Goal: Task Accomplishment & Management: Complete application form

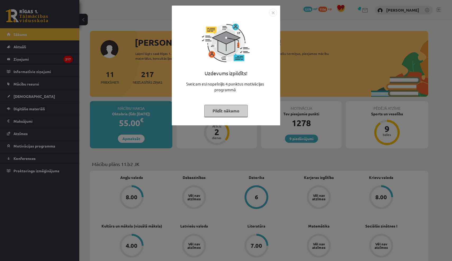
click at [237, 112] on button "Pildīt nākamo" at bounding box center [225, 111] width 43 height 12
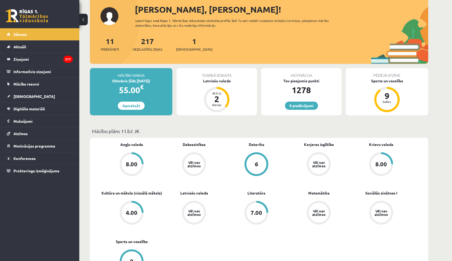
scroll to position [36, 0]
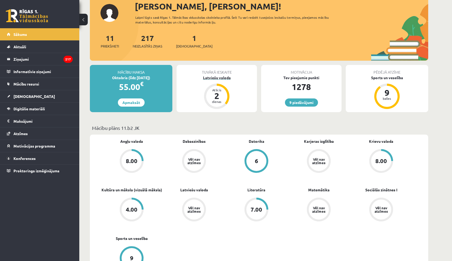
click at [226, 78] on div "Latviešu valoda" at bounding box center [217, 78] width 80 height 6
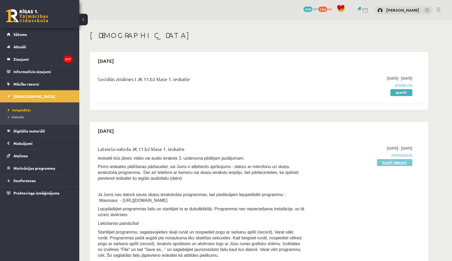
click at [382, 161] on link "Pildīt ieskaiti" at bounding box center [394, 162] width 35 height 7
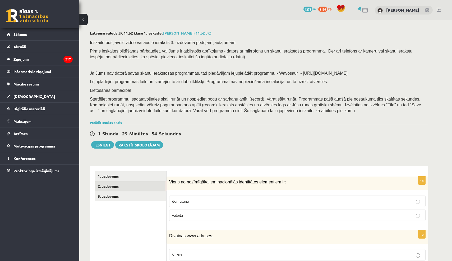
click at [117, 183] on link "2. uzdevums" at bounding box center [130, 187] width 71 height 10
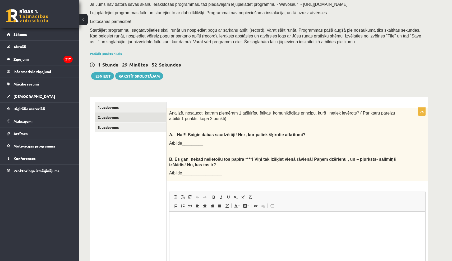
scroll to position [69, 0]
click at [123, 126] on link "3. uzdevums" at bounding box center [130, 128] width 71 height 10
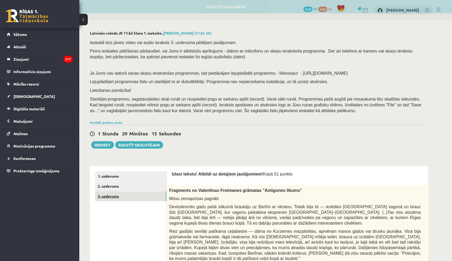
scroll to position [0, 0]
click at [111, 192] on link "3. uzdevums" at bounding box center [130, 197] width 71 height 10
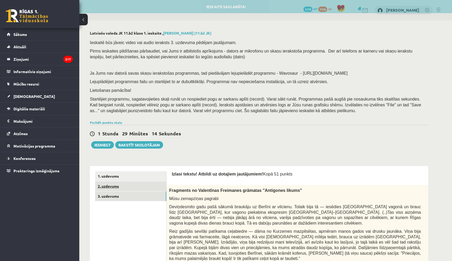
click at [114, 184] on link "2. uzdevums" at bounding box center [130, 187] width 71 height 10
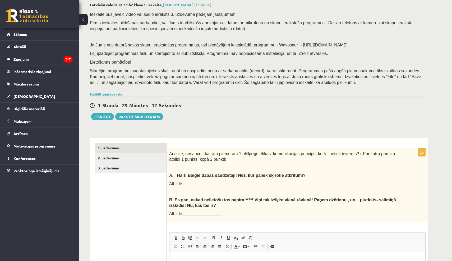
click at [105, 143] on link "1. uzdevums" at bounding box center [130, 148] width 71 height 10
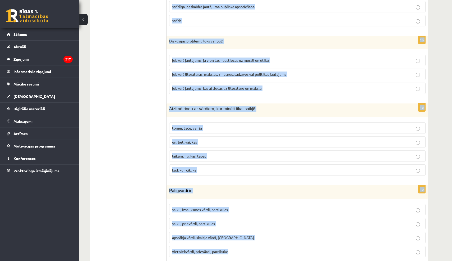
scroll to position [2473, 0]
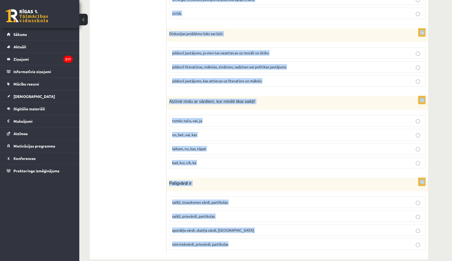
drag, startPoint x: 170, startPoint y: 178, endPoint x: 202, endPoint y: 261, distance: 88.9
copy form "Viens no nozīmīgākajiem nacionālās identitātes elementiem ir: domāšana valoda 1…"
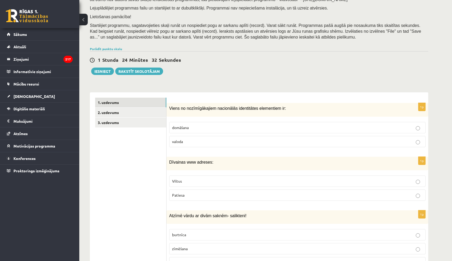
scroll to position [77, 0]
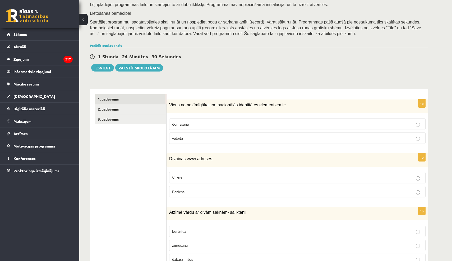
click at [193, 137] on p "valoda" at bounding box center [297, 139] width 251 height 6
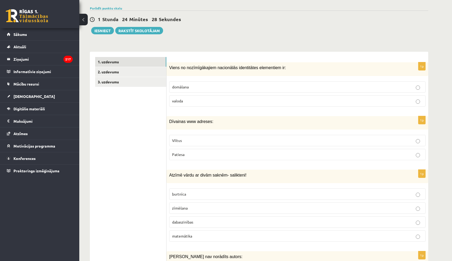
click at [201, 140] on p "Viltus" at bounding box center [297, 141] width 251 height 6
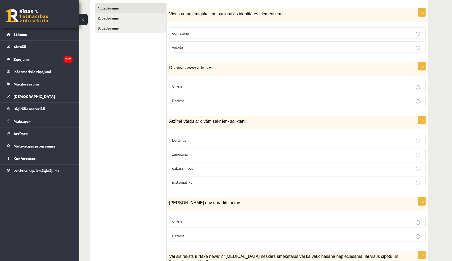
scroll to position [169, 0]
click at [199, 165] on p "dabaszinības" at bounding box center [297, 168] width 251 height 6
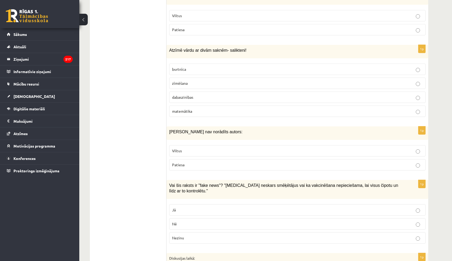
scroll to position [241, 0]
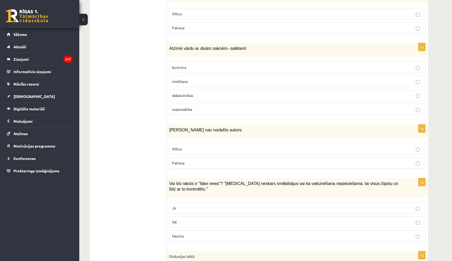
click at [194, 149] on p "Viltus" at bounding box center [297, 149] width 251 height 6
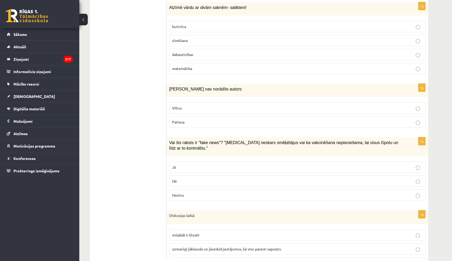
scroll to position [304, 0]
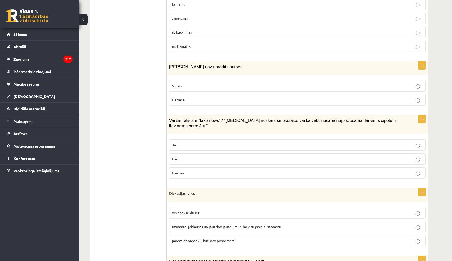
click at [195, 143] on p "Jā" at bounding box center [297, 145] width 251 height 6
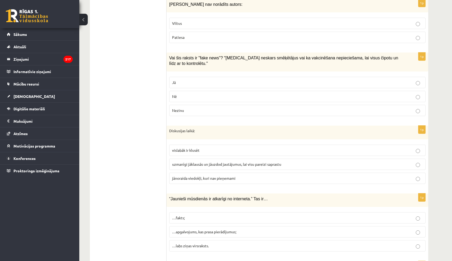
scroll to position [367, 0]
click at [194, 163] on p "uzmanīgi jāklausās un jāuzdod jautājumus, lai visu pareizi saprastu" at bounding box center [297, 164] width 251 height 6
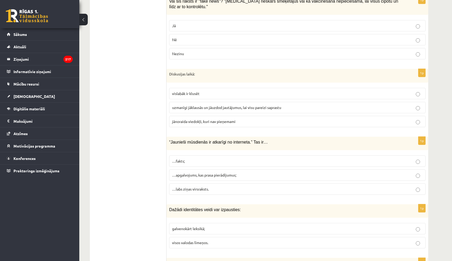
scroll to position [424, 0]
click at [196, 175] on label "…apgalvojums, kas prasa pierādījumus;" at bounding box center [297, 174] width 256 height 11
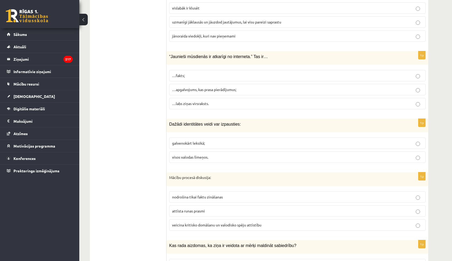
scroll to position [513, 0]
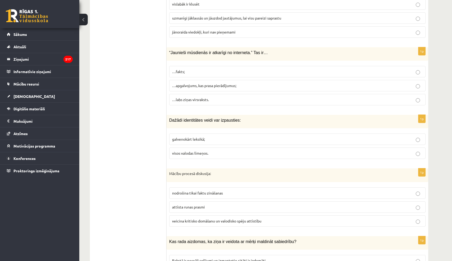
click at [200, 148] on label "visos valodas līmeņos." at bounding box center [297, 153] width 256 height 11
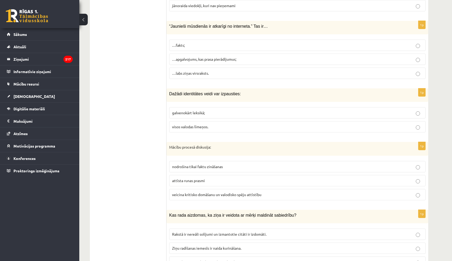
scroll to position [559, 0]
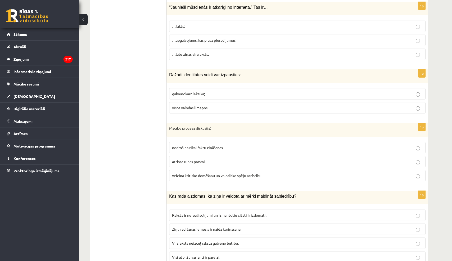
click at [198, 173] on span "veicina kritisko domāšanu un valodisko spēju attīstību" at bounding box center [216, 175] width 89 height 5
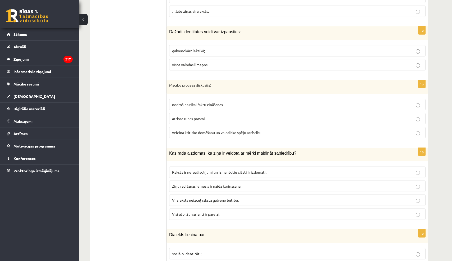
scroll to position [622, 0]
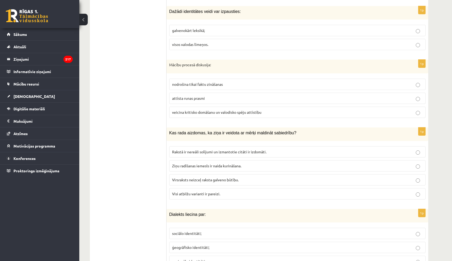
click at [204, 192] on span "Visi atbilžu varianti ir pareizi." at bounding box center [196, 194] width 48 height 5
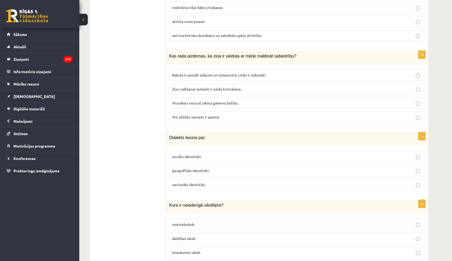
scroll to position [699, 0]
click at [205, 168] on span "ģeogrāfisko identitāti;" at bounding box center [190, 170] width 37 height 5
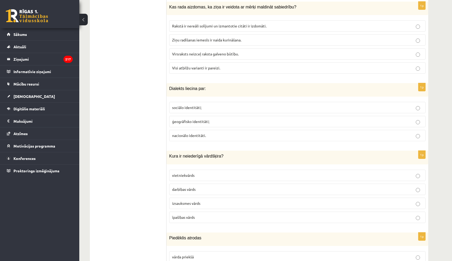
scroll to position [749, 0]
click at [205, 201] on p "izsauksmes vārds" at bounding box center [297, 204] width 251 height 6
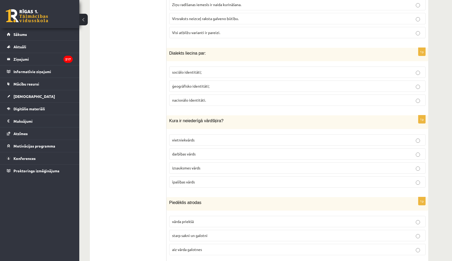
scroll to position [784, 0]
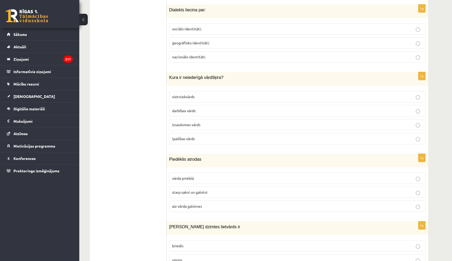
click at [206, 190] on span "starp sakni un galotni" at bounding box center [189, 192] width 35 height 5
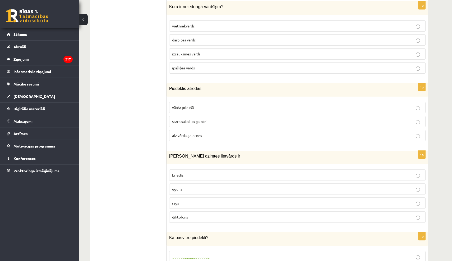
scroll to position [898, 0]
click at [206, 188] on label "uguns" at bounding box center [297, 188] width 256 height 11
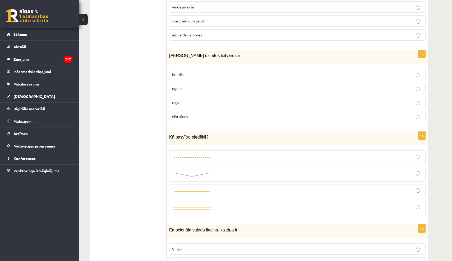
scroll to position [1000, 0]
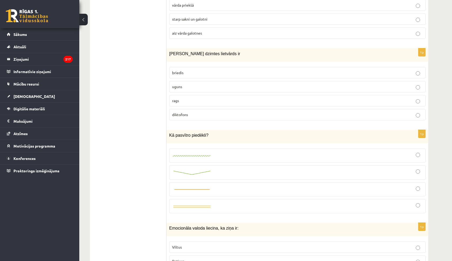
click at [208, 153] on link at bounding box center [192, 156] width 40 height 6
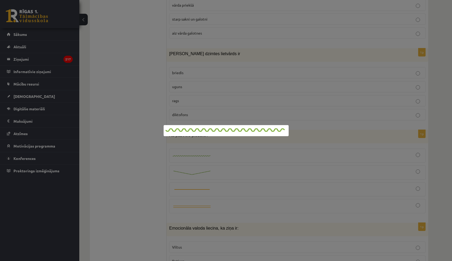
click at [208, 149] on div at bounding box center [226, 130] width 452 height 261
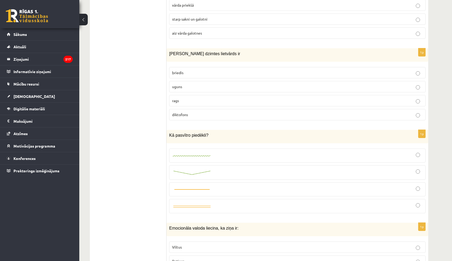
click at [420, 152] on div at bounding box center [297, 156] width 251 height 8
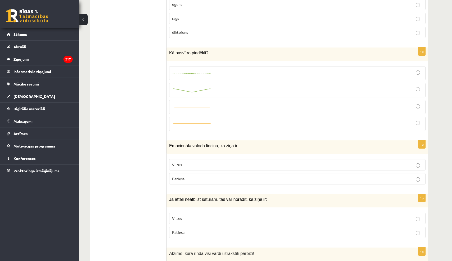
scroll to position [1085, 0]
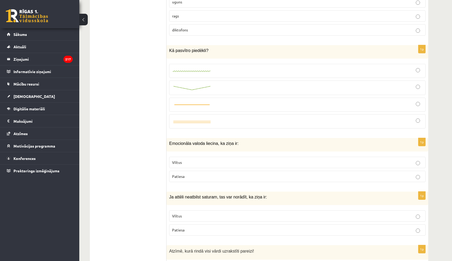
click at [352, 147] on div "1p Emocionāla valoda liecina, ka ziņa ir: Viltus Patiesa" at bounding box center [297, 162] width 262 height 48
click at [354, 160] on p "Viltus" at bounding box center [297, 163] width 251 height 6
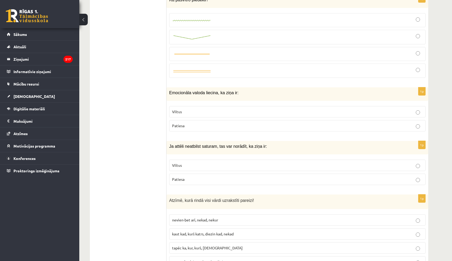
scroll to position [1136, 0]
click at [311, 163] on p "Viltus" at bounding box center [297, 166] width 251 height 6
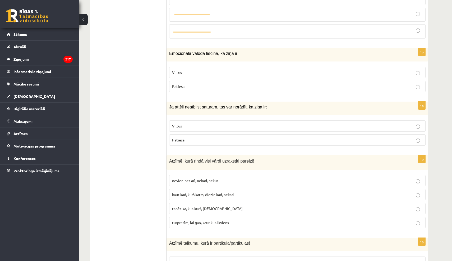
scroll to position [1176, 0]
click at [240, 191] on p "kaut kad, kurš katrs, diezin kad, nekad" at bounding box center [297, 194] width 251 height 6
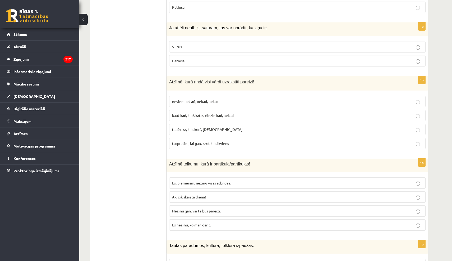
scroll to position [1255, 0]
click at [217, 208] on span "Nezinu gan, vai tā būs pareizi." at bounding box center [196, 210] width 49 height 5
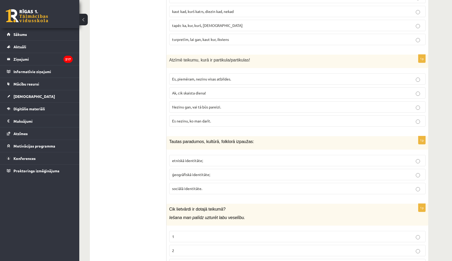
scroll to position [1361, 0]
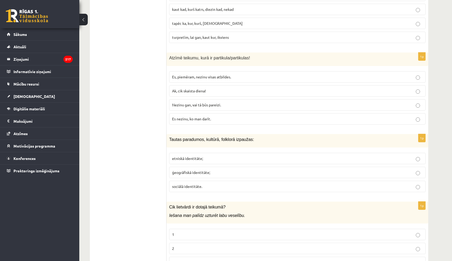
click at [199, 156] on p "etniskā identitāte;" at bounding box center [297, 159] width 251 height 6
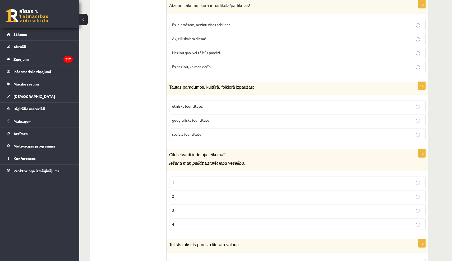
scroll to position [1414, 0]
click at [194, 193] on p "2" at bounding box center [297, 196] width 251 height 6
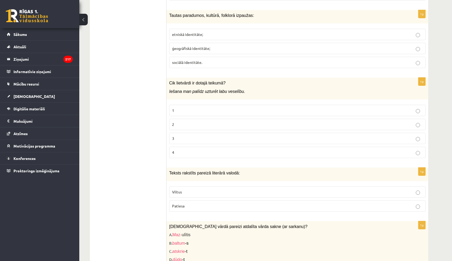
scroll to position [1485, 0]
click at [192, 204] on p "Patiesa" at bounding box center [297, 207] width 251 height 6
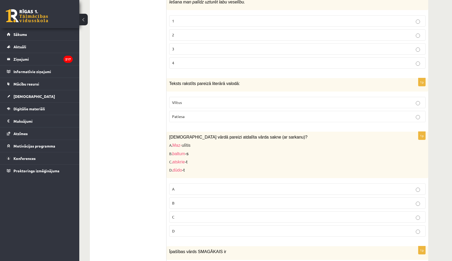
scroll to position [1574, 0]
click at [188, 215] on p "C" at bounding box center [297, 218] width 251 height 6
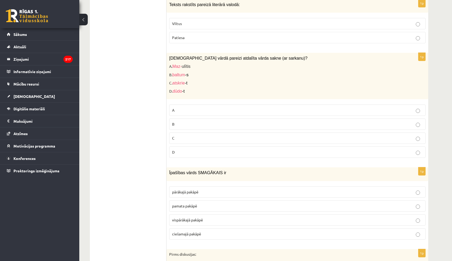
scroll to position [1665, 0]
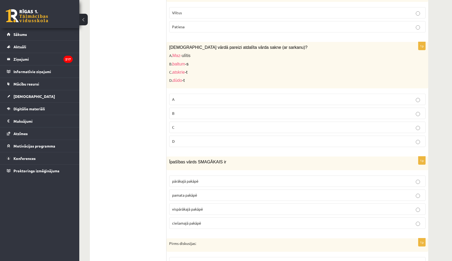
click at [200, 207] on span "vispārākajā pakāpē" at bounding box center [187, 209] width 31 height 5
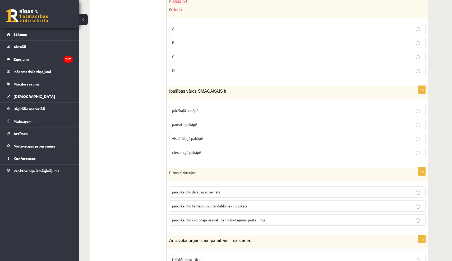
scroll to position [1740, 0]
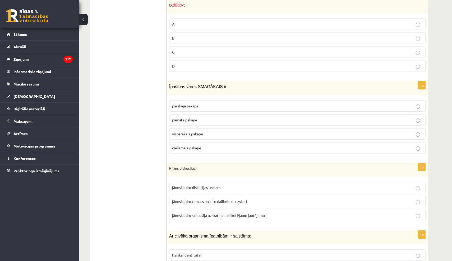
click at [200, 199] on p "jānoskaidro temats un citu dalībnieku uzskati" at bounding box center [297, 202] width 251 height 6
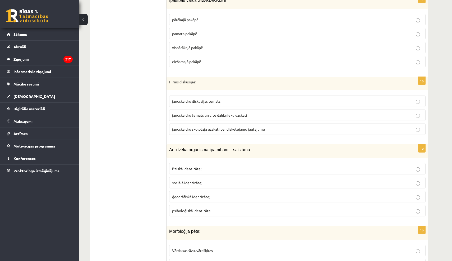
scroll to position [1831, 0]
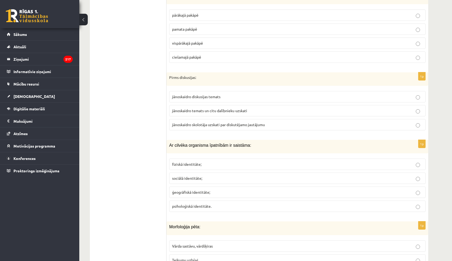
click at [208, 162] on p "fiziskā identitāte;" at bounding box center [297, 165] width 251 height 6
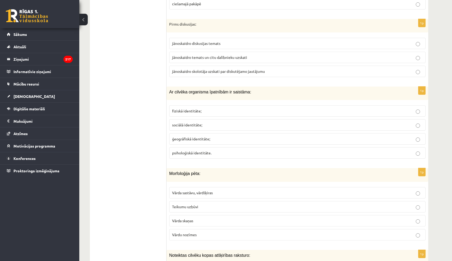
scroll to position [1884, 0]
click at [213, 190] on span "Vārda sastāvu, vārdšķiras" at bounding box center [192, 192] width 41 height 5
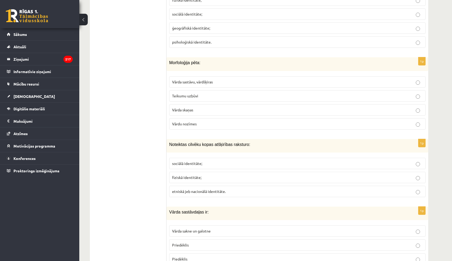
scroll to position [2010, 0]
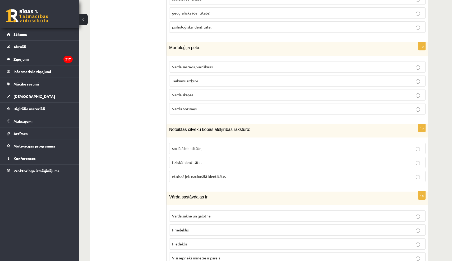
click at [201, 146] on span "sociālā identitāte;" at bounding box center [187, 148] width 30 height 5
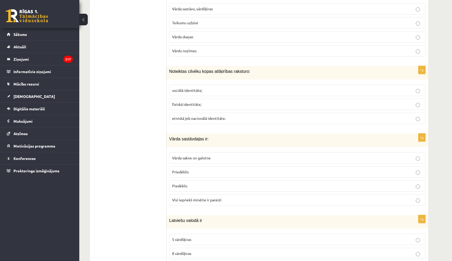
scroll to position [2068, 0]
click at [203, 196] on label "Visi iepriekš minētie ir pareizi" at bounding box center [297, 200] width 256 height 11
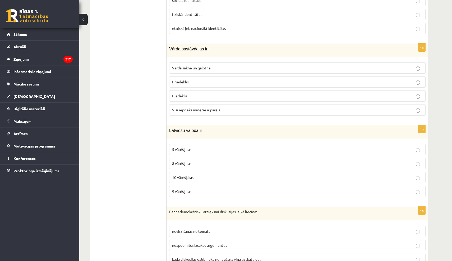
scroll to position [2159, 0]
click at [208, 189] on p "9 vārdšķiras" at bounding box center [297, 192] width 251 height 6
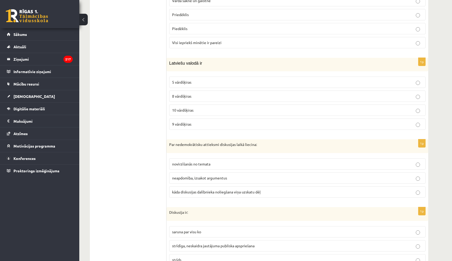
scroll to position [2226, 0]
click at [210, 189] on p "kāda diskusijas dalībnieka noliegšana viņa uzskatu dēļ" at bounding box center [297, 192] width 251 height 6
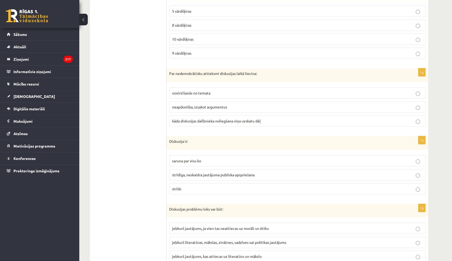
scroll to position [2297, 0]
click at [207, 172] on span "strīdīga, neskaidra jautājuma publiska apspriešana" at bounding box center [213, 174] width 82 height 5
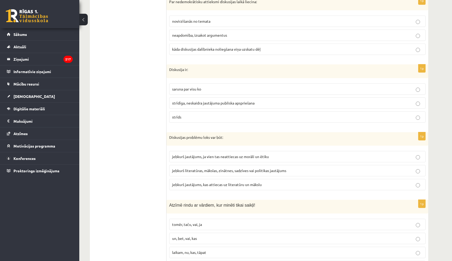
scroll to position [2369, 0]
click at [206, 166] on label "jebkurš literatūras, mākslas, zinātnes, sadzīves vai politikas jautājums" at bounding box center [297, 170] width 256 height 11
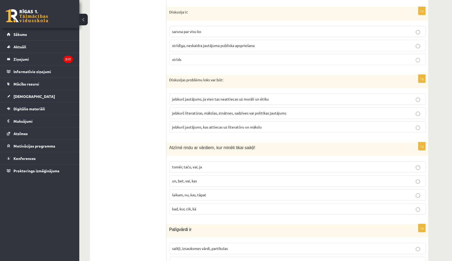
scroll to position [2442, 0]
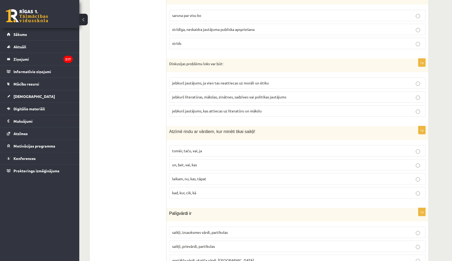
click at [203, 148] on p "tomēr, taču, vai, ja" at bounding box center [297, 151] width 251 height 6
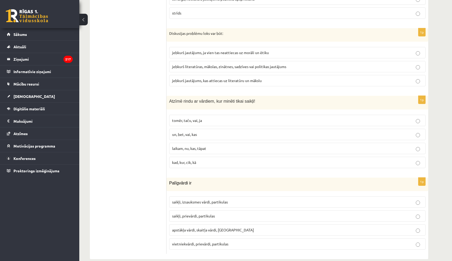
scroll to position [2473, 0]
click at [210, 214] on span "saikļi, prievārdi, partikulas" at bounding box center [193, 216] width 43 height 5
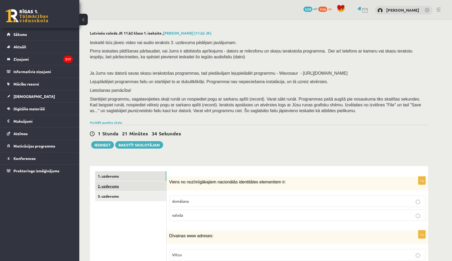
scroll to position [0, 0]
click at [120, 183] on link "2. uzdevums" at bounding box center [130, 187] width 71 height 10
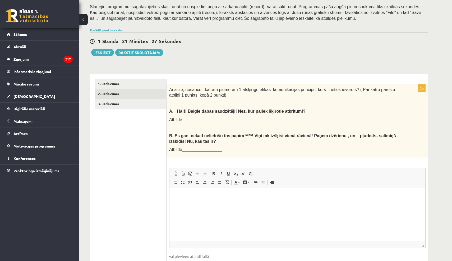
scroll to position [94, 0]
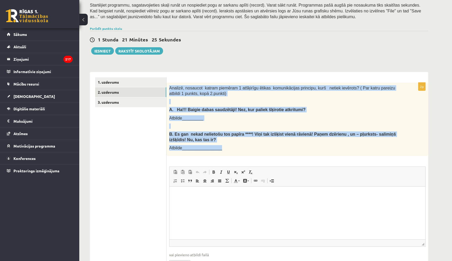
drag, startPoint x: 169, startPoint y: 85, endPoint x: 190, endPoint y: 150, distance: 68.4
click at [190, 150] on div "Analizē, nosaucot katram piemēram 1 atšķirīgu ētikas komunikācijas principu, ku…" at bounding box center [297, 119] width 262 height 73
copy div "Analizē, nosaucot katram piemēram 1 atšķirīgu ētikas komunikācijas principu, ku…"
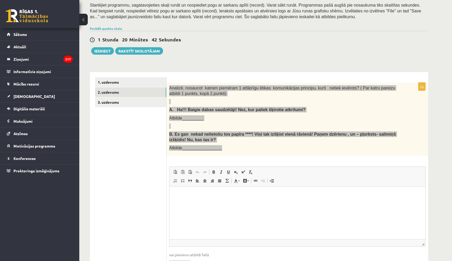
click at [207, 189] on html at bounding box center [297, 195] width 256 height 16
click at [203, 195] on strong "**********" at bounding box center [227, 194] width 54 height 3
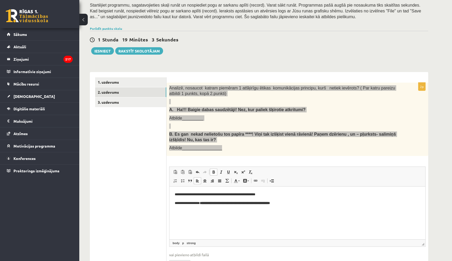
click at [201, 203] on p "**********" at bounding box center [297, 203] width 245 height 5
click at [233, 211] on html "**********" at bounding box center [297, 199] width 256 height 25
click at [230, 204] on strong "**********" at bounding box center [260, 203] width 70 height 3
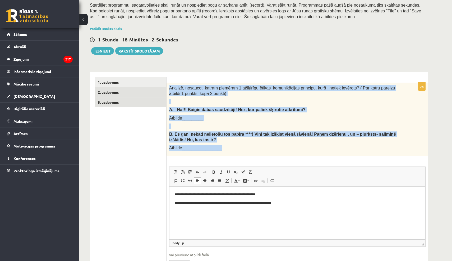
click at [128, 99] on link "3. uzdevums" at bounding box center [130, 103] width 71 height 10
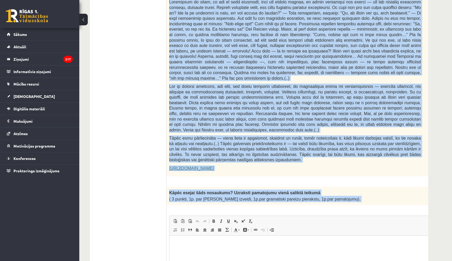
scroll to position [275, 0]
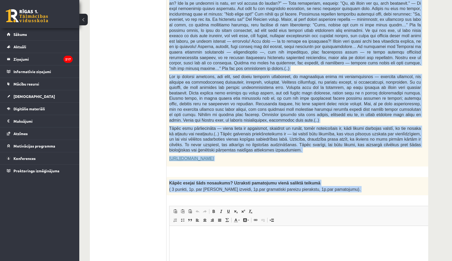
drag, startPoint x: 169, startPoint y: 103, endPoint x: 368, endPoint y: 179, distance: 213.9
copy form "Fragments no Valentīnas Freimanes grāmatas "Antigones likums" Mūsu zemapziņas p…"
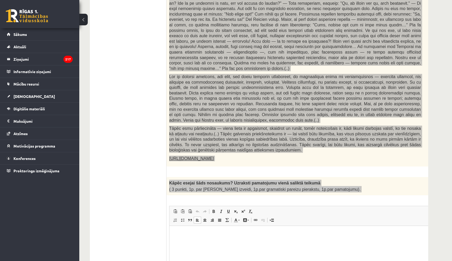
click at [210, 235] on p "Editor, wiswyg-editor-user-answer-47433942501940" at bounding box center [308, 234] width 267 height 6
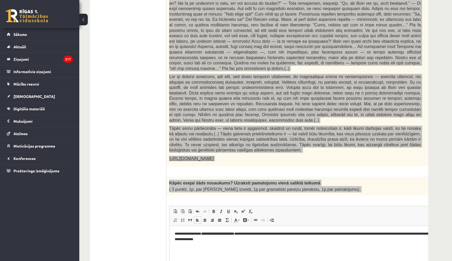
click at [222, 233] on strong "**********" at bounding box center [217, 233] width 33 height 3
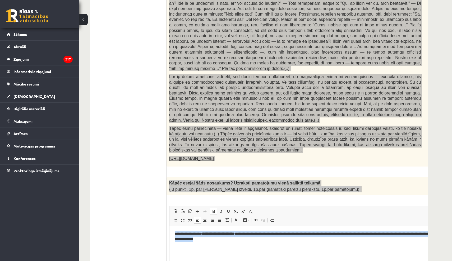
click at [222, 233] on strong "**********" at bounding box center [217, 233] width 33 height 3
click at [220, 233] on strong "**********" at bounding box center [217, 233] width 33 height 3
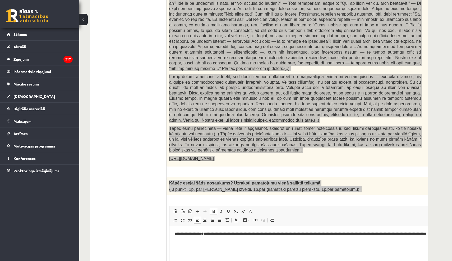
click at [214, 210] on span at bounding box center [213, 212] width 4 height 4
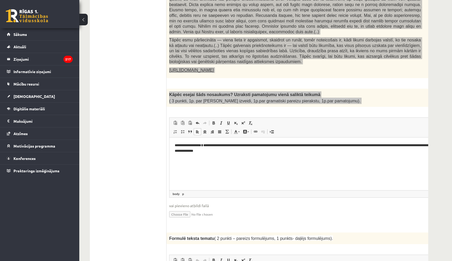
scroll to position [363, 0]
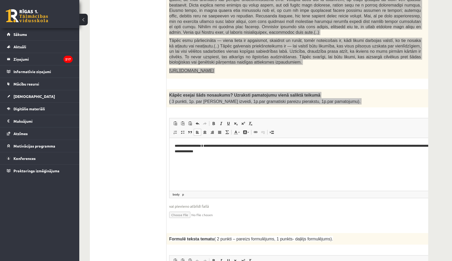
click at [250, 149] on p "**********" at bounding box center [308, 148] width 267 height 11
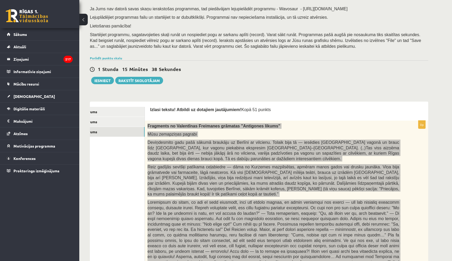
scroll to position [31, 0]
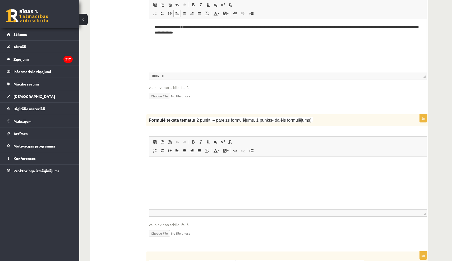
scroll to position [482, 0]
drag, startPoint x: 150, startPoint y: 108, endPoint x: 332, endPoint y: 109, distance: 182.6
click at [332, 117] on p "Formulē teksta tematu ( 2 punkti – pareizs formulējums, 1 punkts- daļējs formul…" at bounding box center [275, 120] width 252 height 6
copy span "Formulē teksta tematu ( 2 punkti – pareizs formulējums, 1 punkts- daļējs formul…"
click at [165, 173] on html at bounding box center [287, 164] width 277 height 16
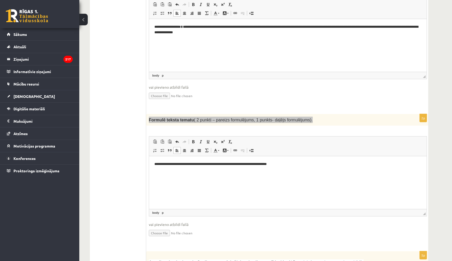
click at [156, 167] on p "**********" at bounding box center [287, 164] width 267 height 5
click at [155, 163] on p "**********" at bounding box center [287, 164] width 267 height 5
click at [244, 172] on html "**********" at bounding box center [287, 164] width 277 height 16
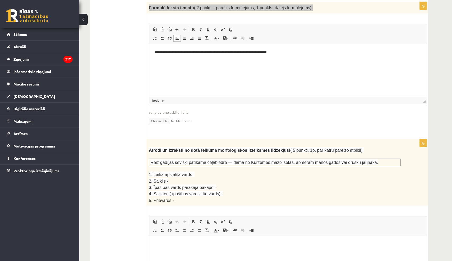
scroll to position [595, 0]
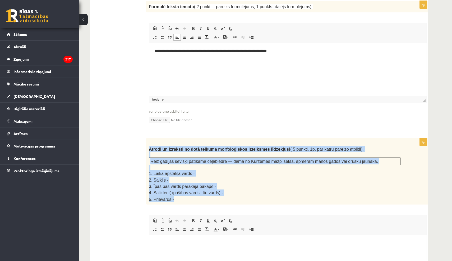
drag, startPoint x: 149, startPoint y: 138, endPoint x: 227, endPoint y: 188, distance: 92.3
click at [227, 188] on div "Atrodi un izraksti no dotā teikuma morfoloģiskos izteiksmes līdzekļus! ( 5 punk…" at bounding box center [287, 171] width 283 height 67
copy div "Atrodi un izraksti no dotā teikuma morfoloģiskos izteiksmes līdzekļus! ( 5 punk…"
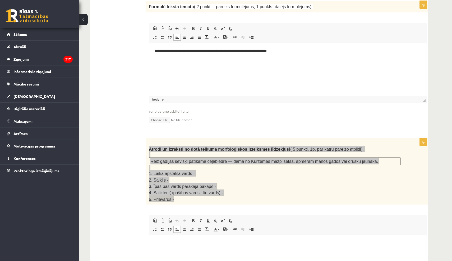
click at [214, 246] on html at bounding box center [287, 243] width 277 height 16
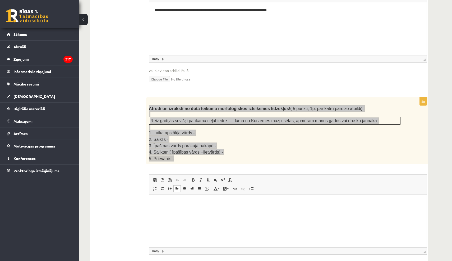
scroll to position [636, 0]
click at [254, 224] on html "******* ****** **" at bounding box center [287, 210] width 277 height 33
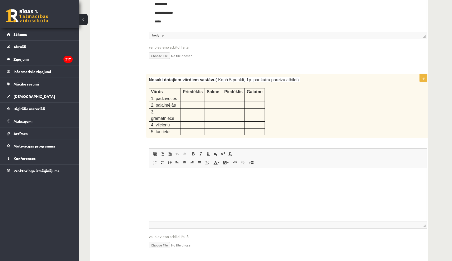
scroll to position [851, 0]
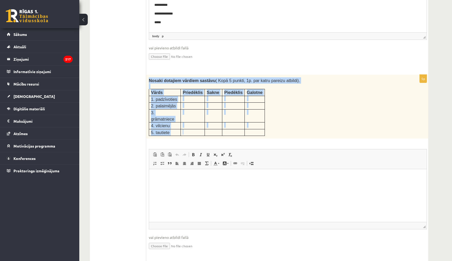
drag, startPoint x: 149, startPoint y: 65, endPoint x: 197, endPoint y: 118, distance: 71.7
click at [197, 118] on div "Nosaki dotajiem vārdiem sastāvu ( Kopā 5 punkti, 1p. par katru pareizu atbildi)…" at bounding box center [287, 107] width 283 height 64
copy div "Nosaki dotajiem vārdiem sastāvu ( Kopā 5 punkti, 1p. par katru pareizu atbildi)…"
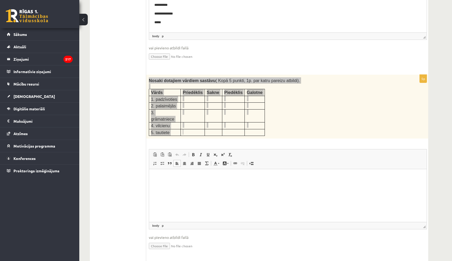
click at [211, 186] on html at bounding box center [287, 177] width 277 height 16
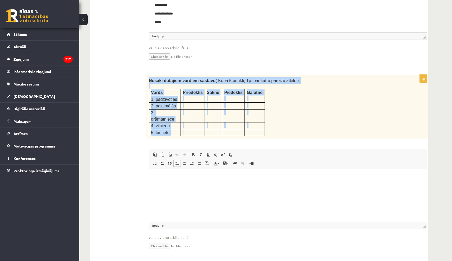
click at [159, 240] on input "file" at bounding box center [288, 245] width 278 height 11
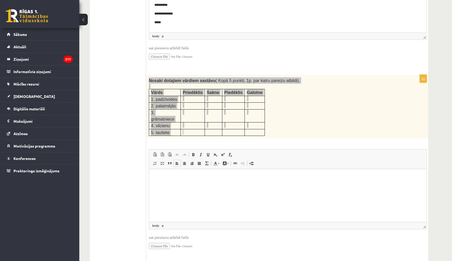
type input "**********"
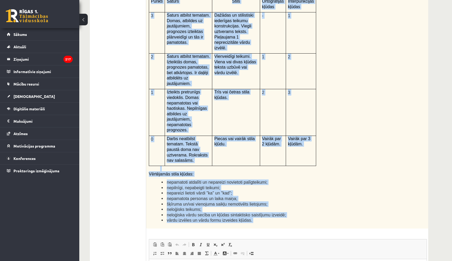
scroll to position [1177, 0]
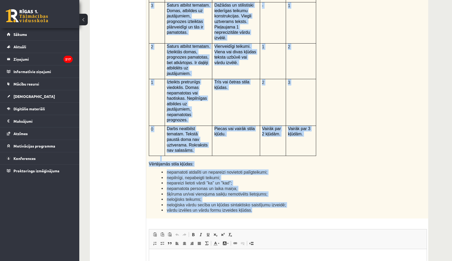
drag, startPoint x: 149, startPoint y: 38, endPoint x: 285, endPoint y: 190, distance: 203.9
click at [285, 190] on div "Kā doto citātu var attiecināt uz Tavu dzīvi? Uzraksti savu atbildi, nosaucot un…" at bounding box center [287, 81] width 283 height 275
copy div "Kā doto citātu var attiecināt uz Tavu dzīvi? Uzraksti savu atbildi, nosaucot un…"
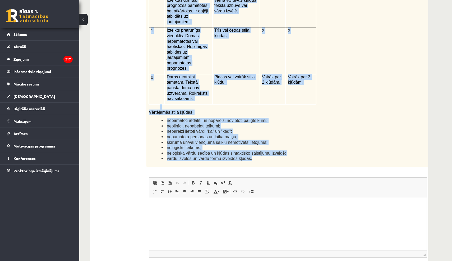
scroll to position [1231, 0]
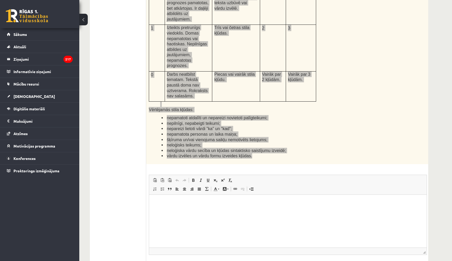
click at [224, 211] on html at bounding box center [287, 203] width 277 height 16
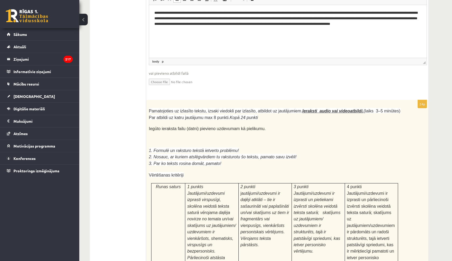
scroll to position [1422, 0]
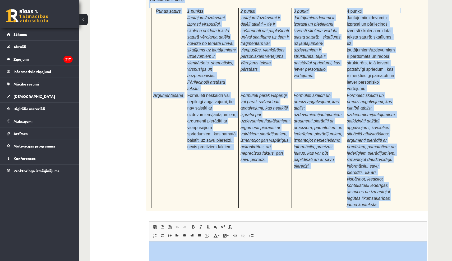
scroll to position [1606, 0]
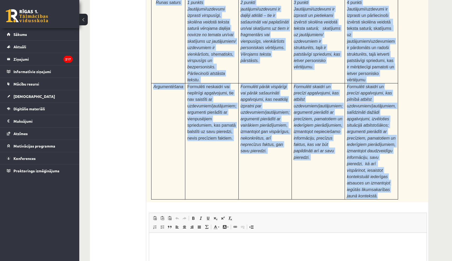
drag, startPoint x: 148, startPoint y: 65, endPoint x: 382, endPoint y: 158, distance: 251.5
click at [382, 158] on div "Pamatojoties uz izlasīto tekstu, izsaki viedokli par izlasīto, atbildot uz jaut…" at bounding box center [287, 59] width 283 height 287
copy div "Pamatojoties uz izlasīto tekstu, izsaki viedokli par izlasīto, atbildot uz jaut…"
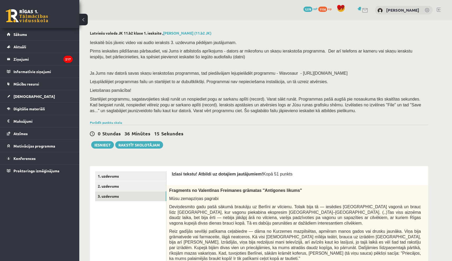
scroll to position [0, 0]
click at [104, 144] on button "Iesniegt" at bounding box center [102, 144] width 23 height 7
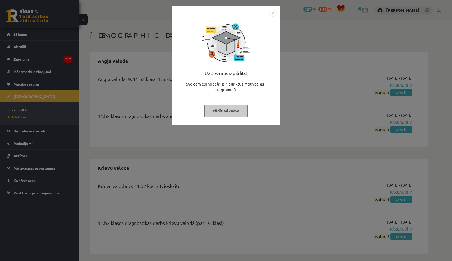
click at [235, 110] on button "Pildīt nākamo" at bounding box center [225, 111] width 43 height 12
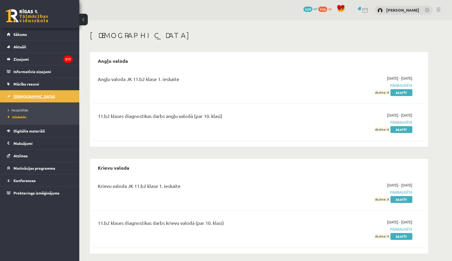
click at [28, 97] on span "[DEMOGRAPHIC_DATA]" at bounding box center [33, 96] width 41 height 5
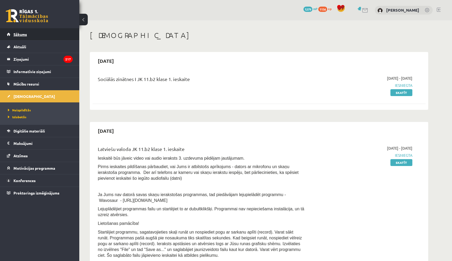
click at [22, 37] on link "Sākums" at bounding box center [40, 34] width 66 height 12
